Goal: Task Accomplishment & Management: Complete application form

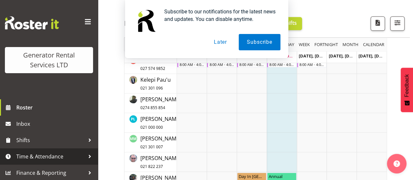
scroll to position [1, 0]
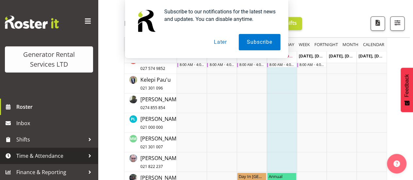
click at [53, 161] on link "Time & Attendance" at bounding box center [49, 156] width 98 height 16
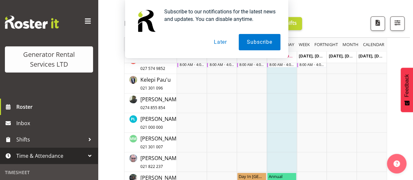
scroll to position [99, 0]
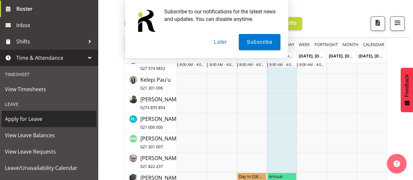
click at [42, 123] on span "Apply for Leave" at bounding box center [49, 119] width 88 height 10
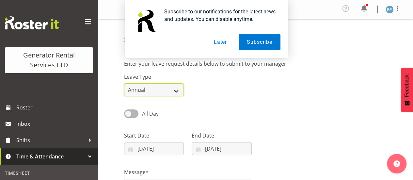
click at [177, 93] on select "Annual Sick Bereavement Day In [GEOGRAPHIC_DATA] Other" at bounding box center [154, 89] width 60 height 13
select select "Sick"
click at [124, 83] on select "Annual Sick Bereavement Day In [GEOGRAPHIC_DATA] Other" at bounding box center [154, 89] width 60 height 13
click at [129, 113] on span at bounding box center [131, 113] width 14 height 8
click at [128, 113] on input "All Day" at bounding box center [126, 113] width 4 height 4
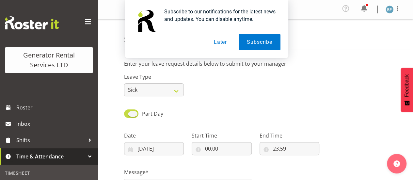
click at [129, 114] on span at bounding box center [131, 113] width 14 height 8
click at [128, 114] on input "Part Day" at bounding box center [126, 113] width 4 height 4
checkbox input "false"
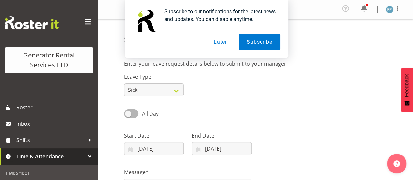
scroll to position [65, 0]
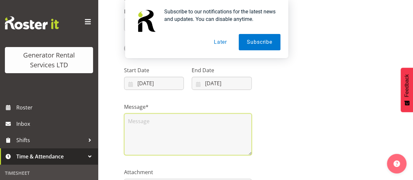
click at [134, 123] on textarea at bounding box center [188, 134] width 128 height 42
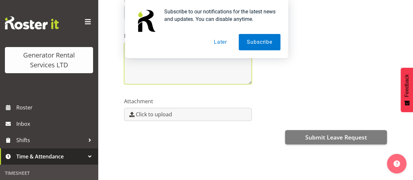
scroll to position [141, 0]
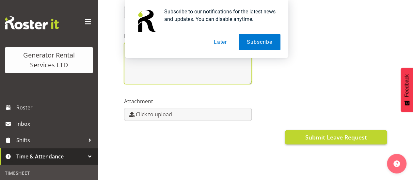
type textarea "."
click at [325, 137] on button "Submit Leave Request" at bounding box center [336, 137] width 102 height 14
